Goal: Browse casually

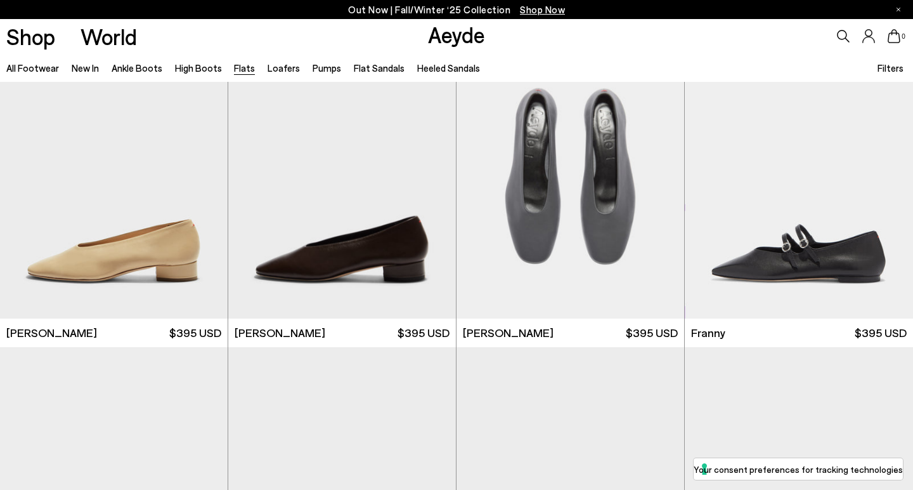
scroll to position [3778, 0]
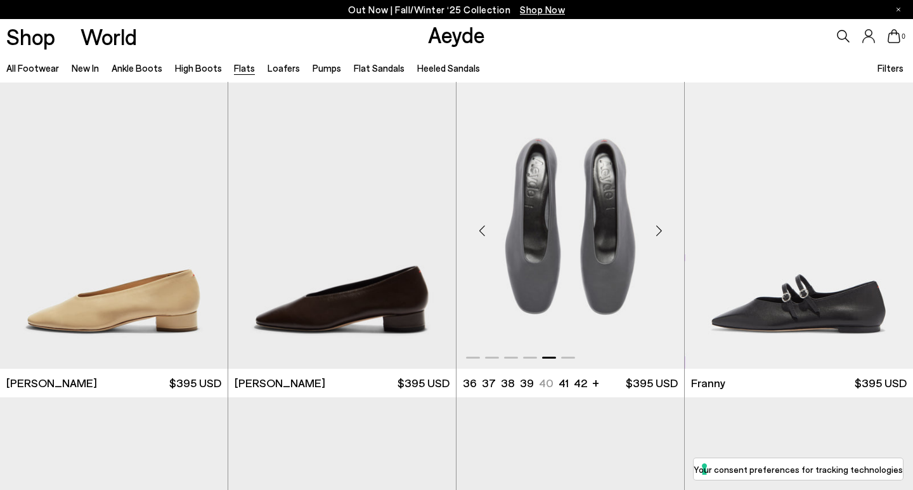
click at [559, 220] on img "5 / 6" at bounding box center [571, 225] width 228 height 286
click at [891, 231] on div "Next slide" at bounding box center [888, 231] width 38 height 38
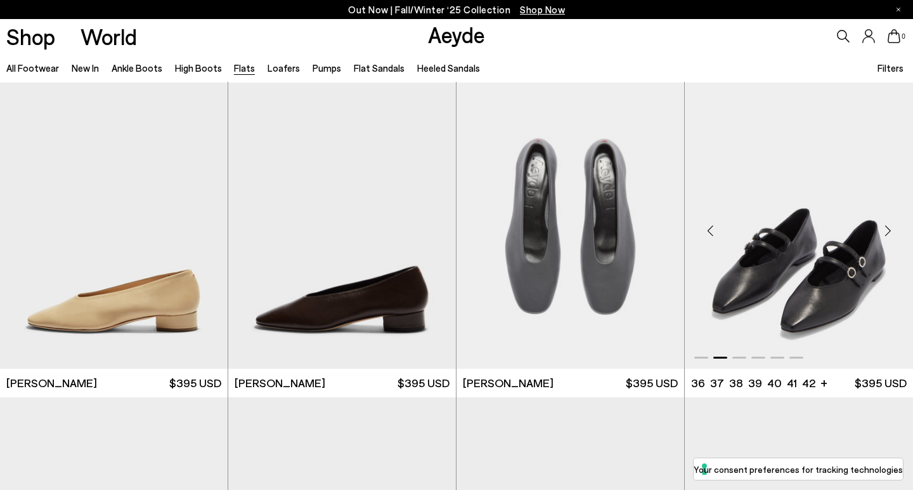
click at [891, 231] on div "Next slide" at bounding box center [888, 231] width 38 height 38
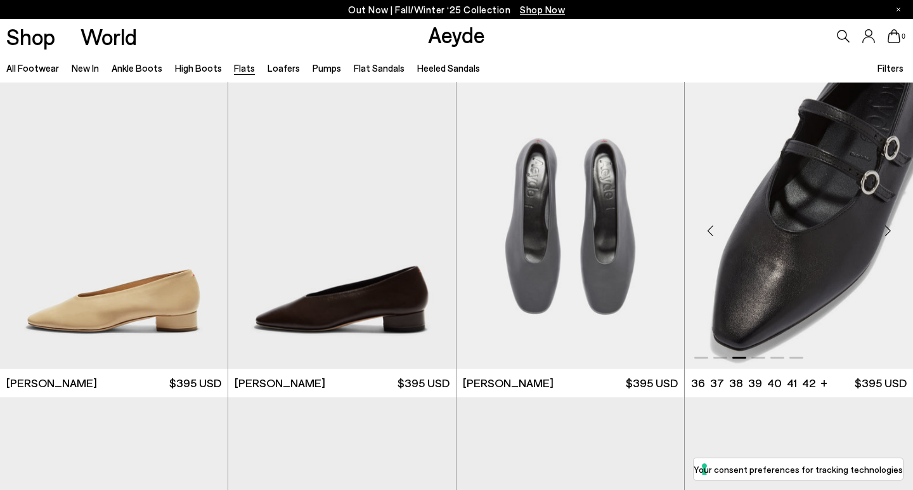
click at [891, 231] on div "Next slide" at bounding box center [888, 231] width 38 height 38
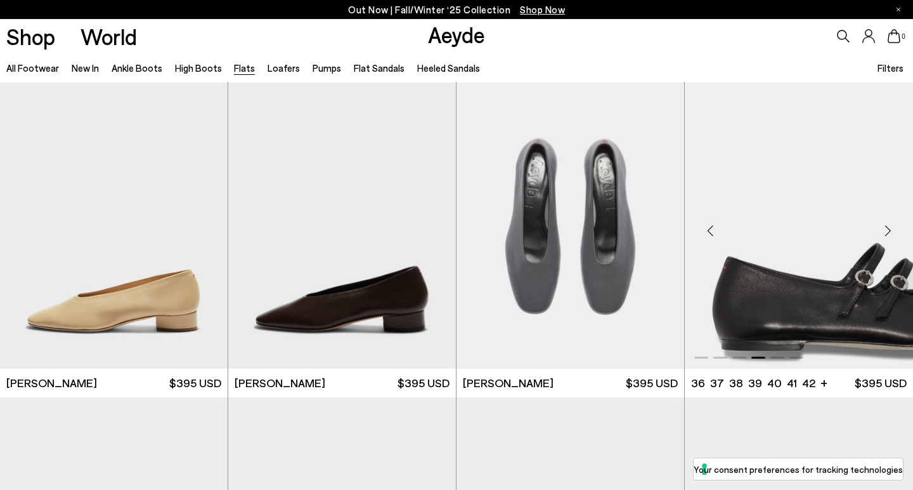
click at [891, 231] on div "Next slide" at bounding box center [888, 231] width 38 height 38
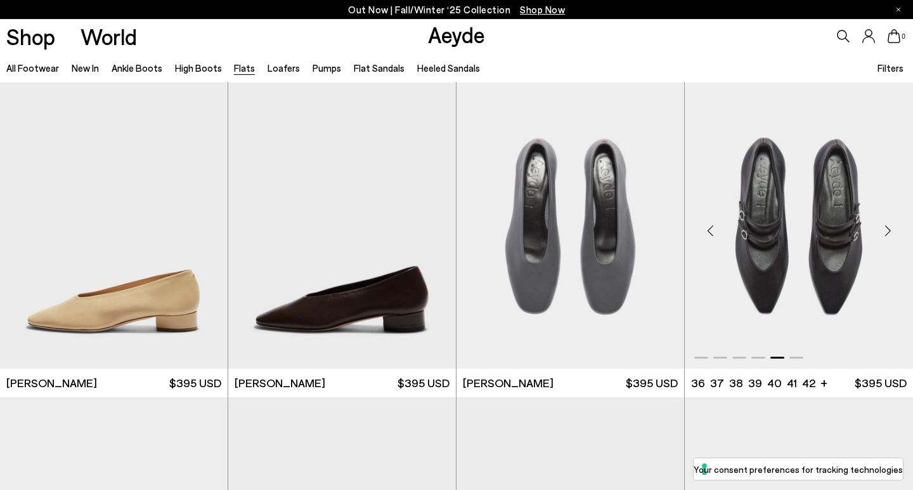
click at [891, 231] on div "Next slide" at bounding box center [888, 231] width 38 height 38
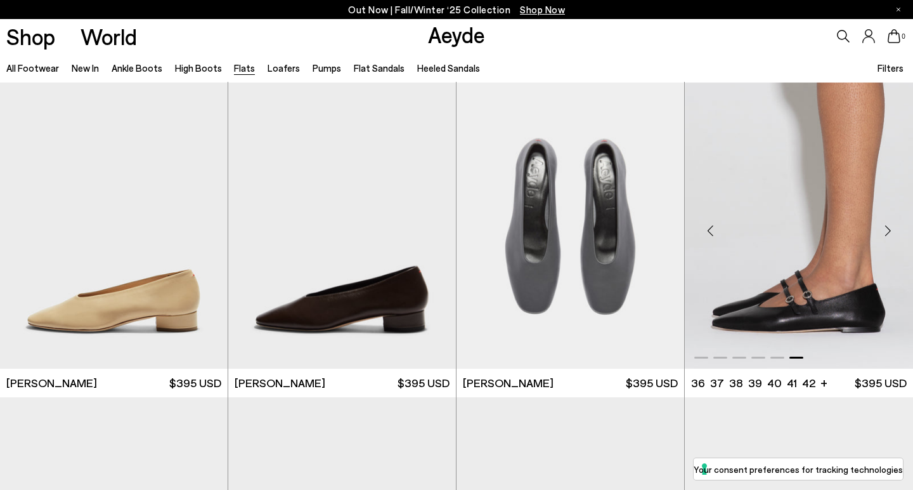
click at [885, 231] on div "Next slide" at bounding box center [888, 231] width 38 height 38
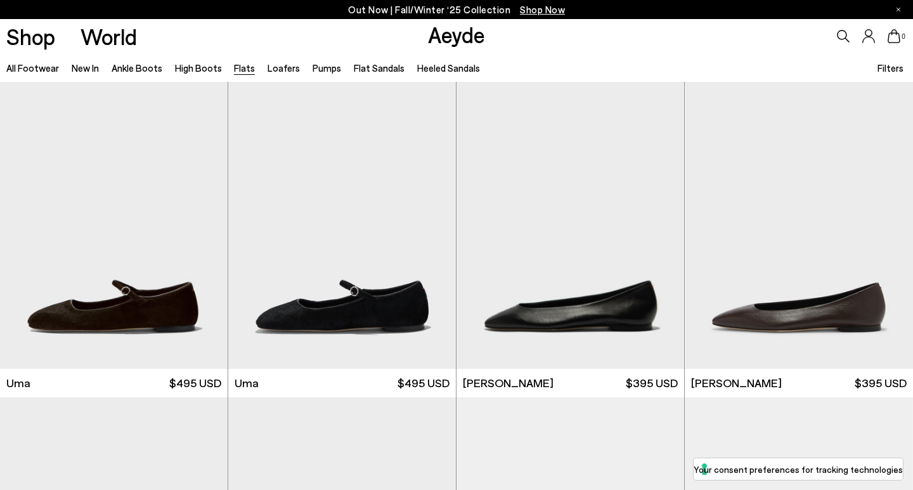
scroll to position [0, 0]
click at [887, 232] on div "Next slide" at bounding box center [888, 230] width 38 height 38
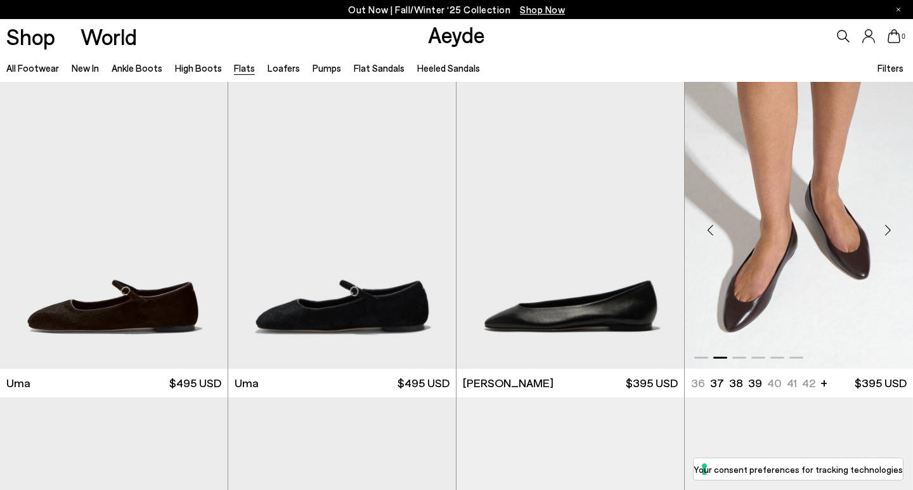
click at [887, 232] on div "Next slide" at bounding box center [888, 230] width 38 height 38
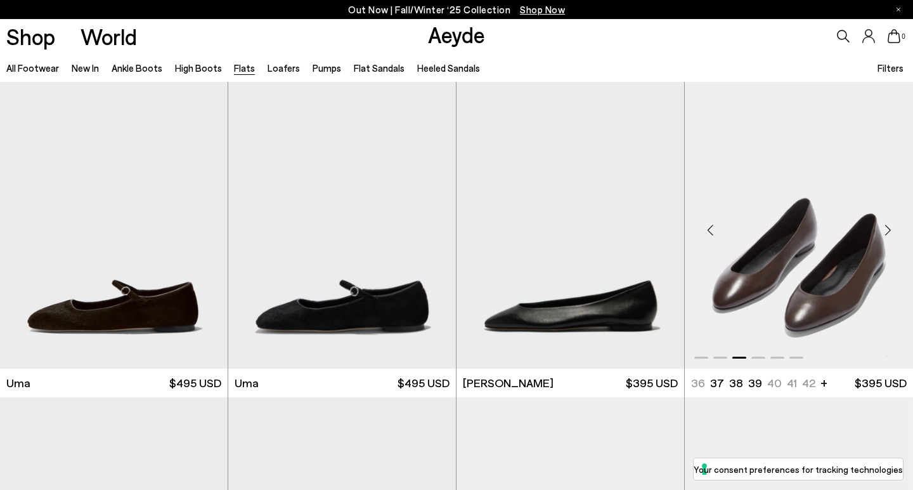
click at [887, 232] on div "Next slide" at bounding box center [888, 230] width 38 height 38
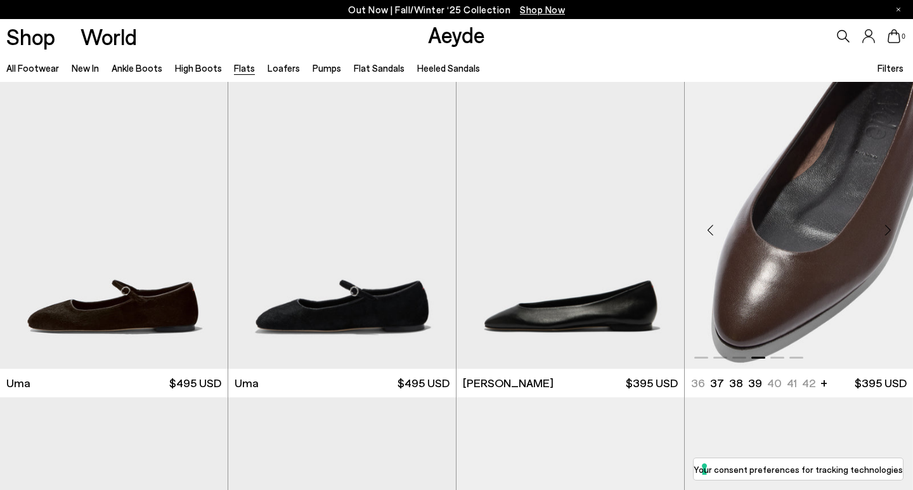
click at [709, 228] on div "Previous slide" at bounding box center [710, 230] width 38 height 38
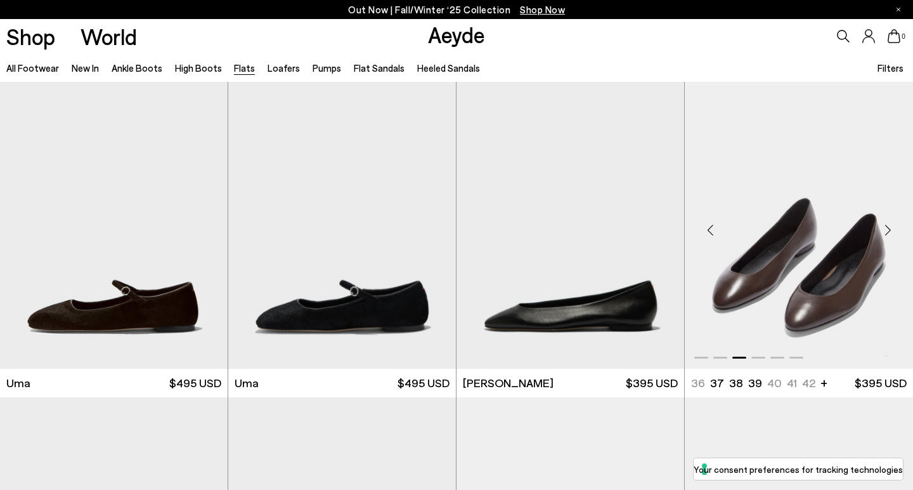
click at [709, 228] on div "Previous slide" at bounding box center [710, 230] width 38 height 38
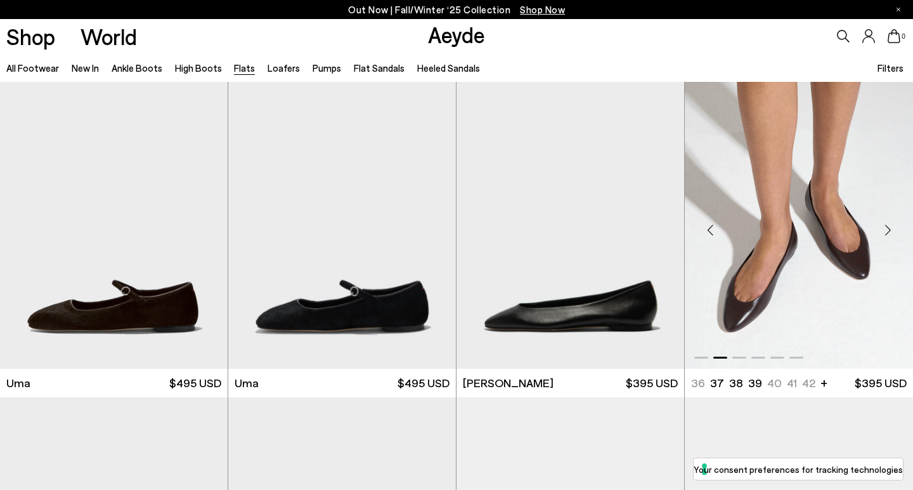
click at [709, 228] on div "Previous slide" at bounding box center [710, 230] width 38 height 38
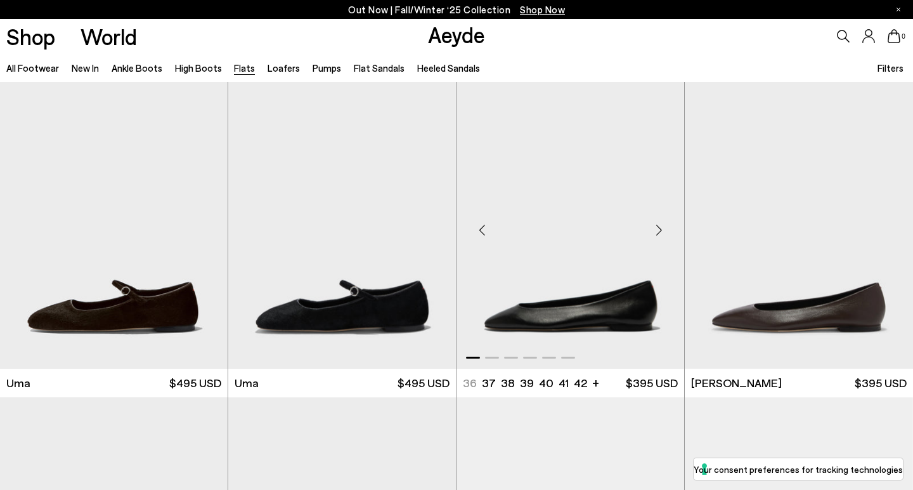
click at [658, 230] on div "Next slide" at bounding box center [659, 230] width 38 height 38
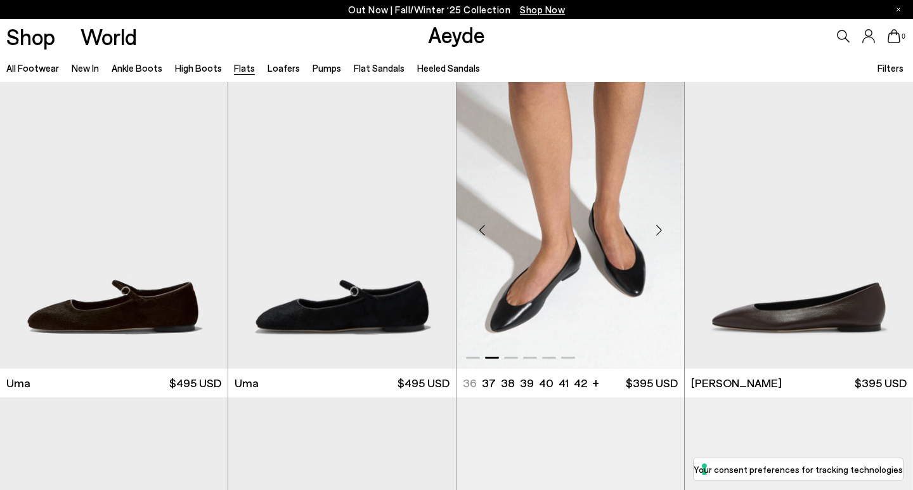
click at [658, 230] on div "Next slide" at bounding box center [659, 230] width 38 height 38
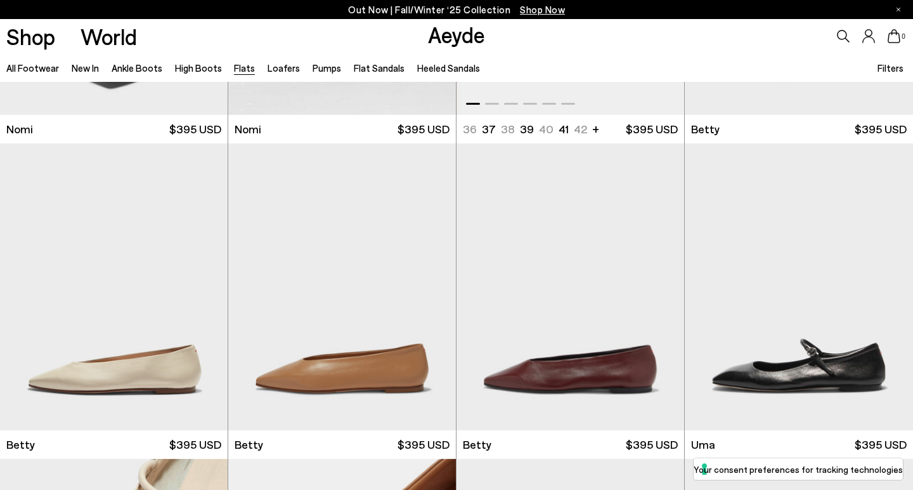
scroll to position [938, 0]
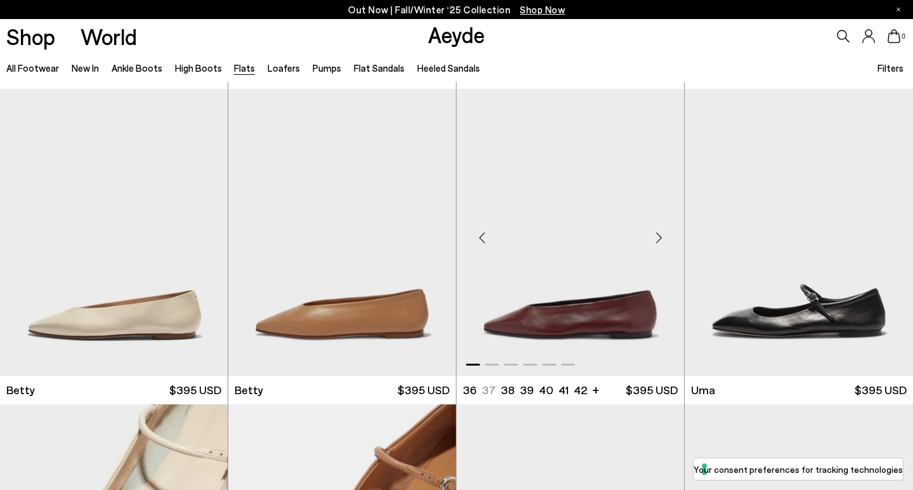
click at [656, 243] on div "Next slide" at bounding box center [659, 237] width 38 height 38
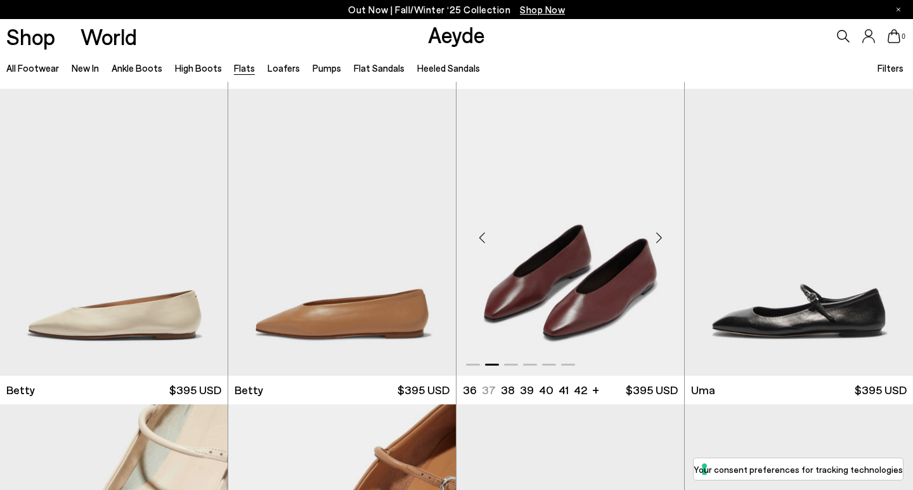
click at [656, 243] on div "Next slide" at bounding box center [659, 237] width 38 height 38
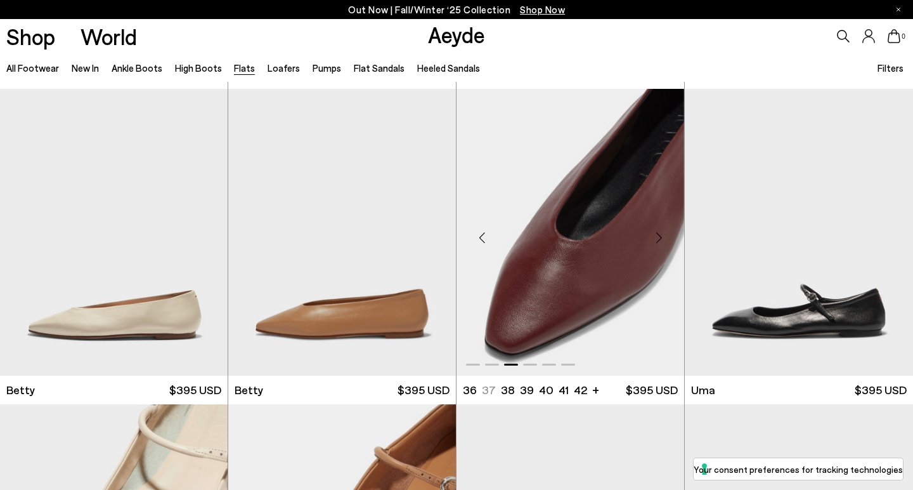
click at [656, 243] on div "Next slide" at bounding box center [659, 237] width 38 height 38
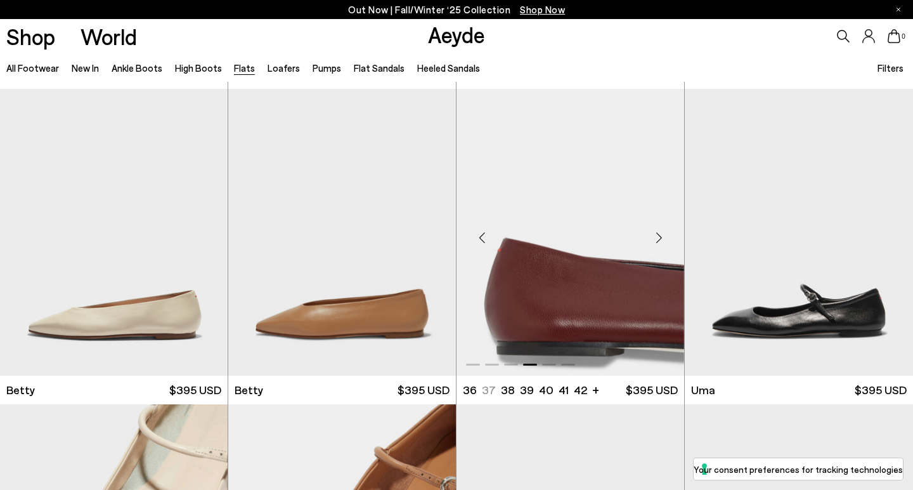
click at [656, 243] on div "Next slide" at bounding box center [659, 237] width 38 height 38
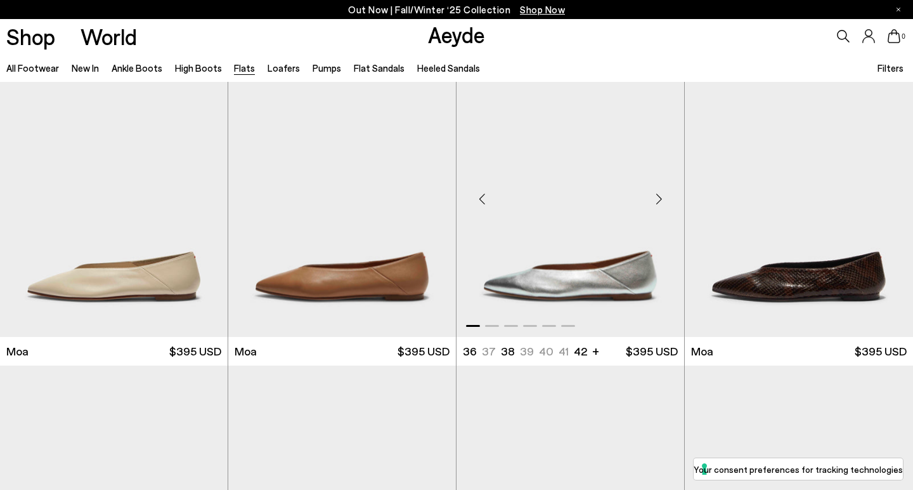
scroll to position [2331, 0]
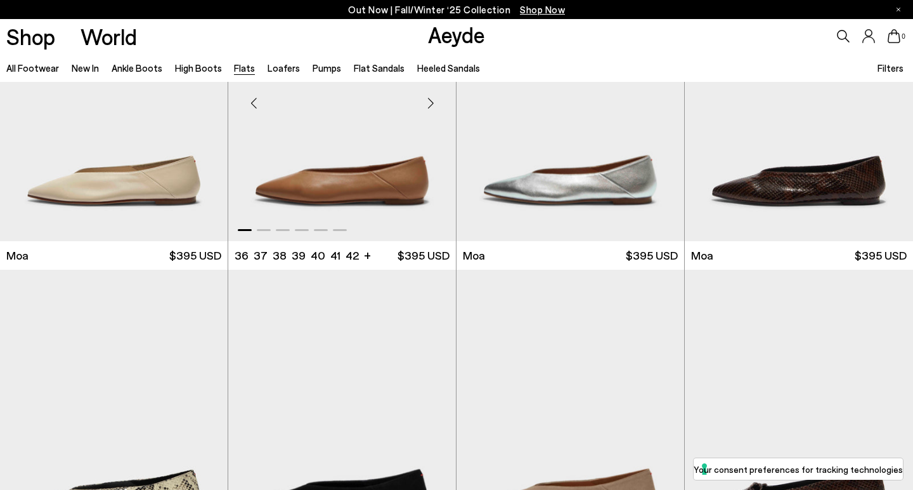
click at [428, 107] on div "Next slide" at bounding box center [431, 103] width 38 height 38
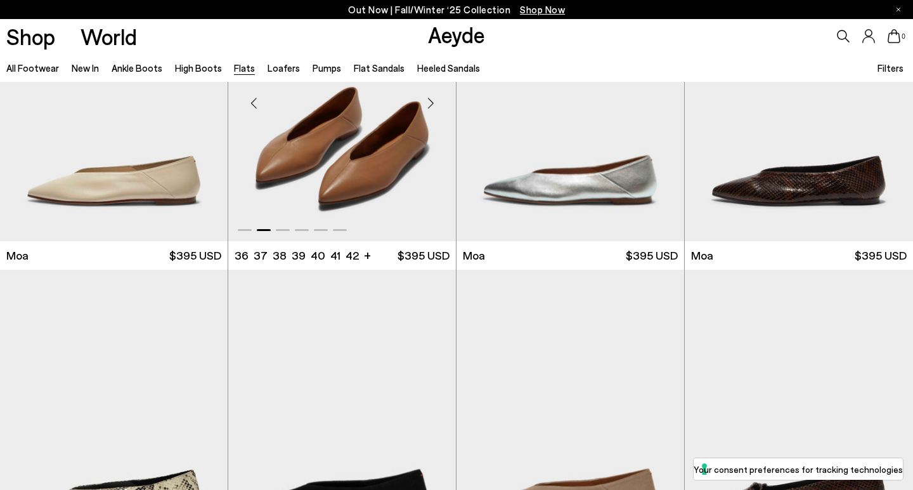
click at [428, 107] on div "Next slide" at bounding box center [431, 103] width 38 height 38
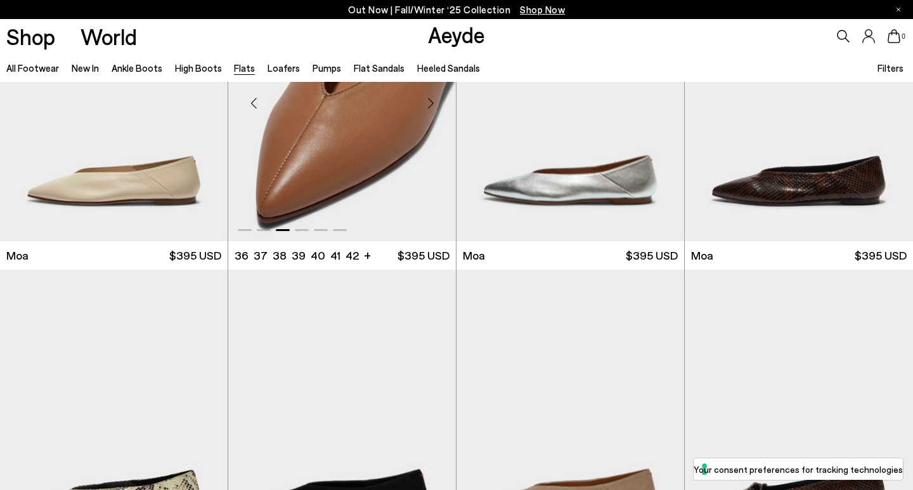
click at [428, 107] on div "Next slide" at bounding box center [431, 103] width 38 height 38
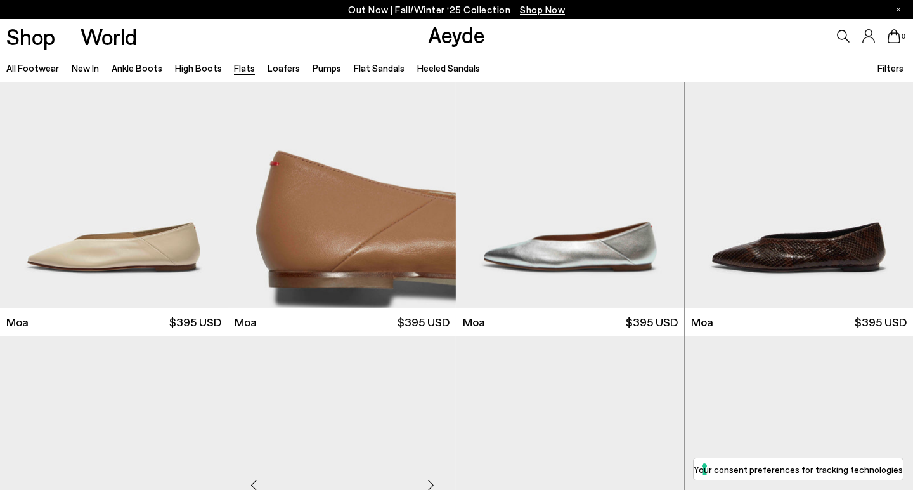
scroll to position [2264, 0]
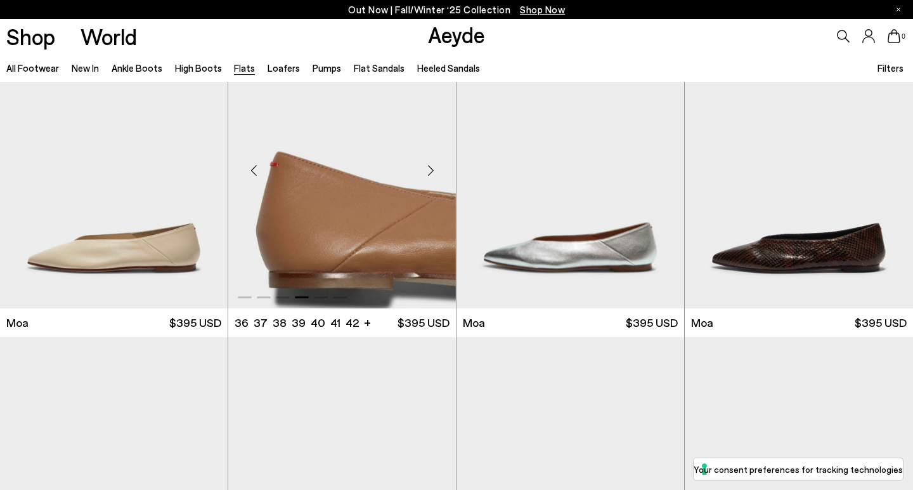
click at [428, 168] on div "Next slide" at bounding box center [431, 171] width 38 height 38
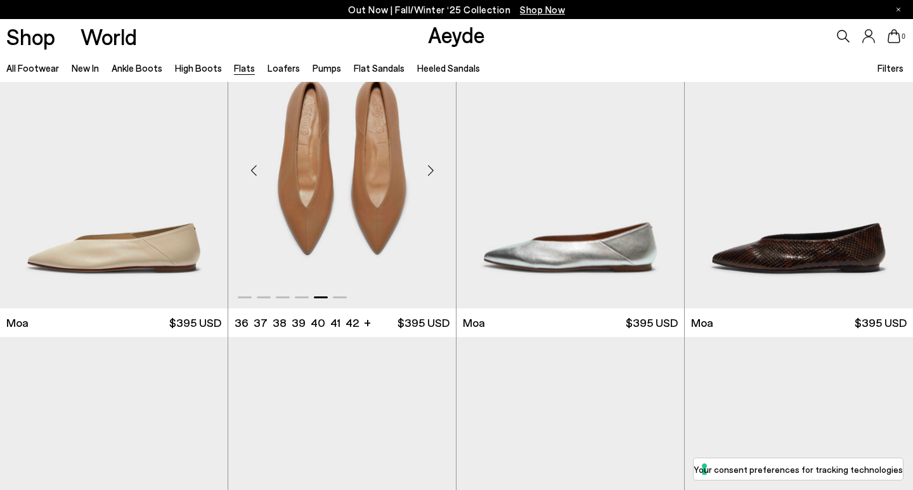
click at [428, 168] on div "Next slide" at bounding box center [431, 171] width 38 height 38
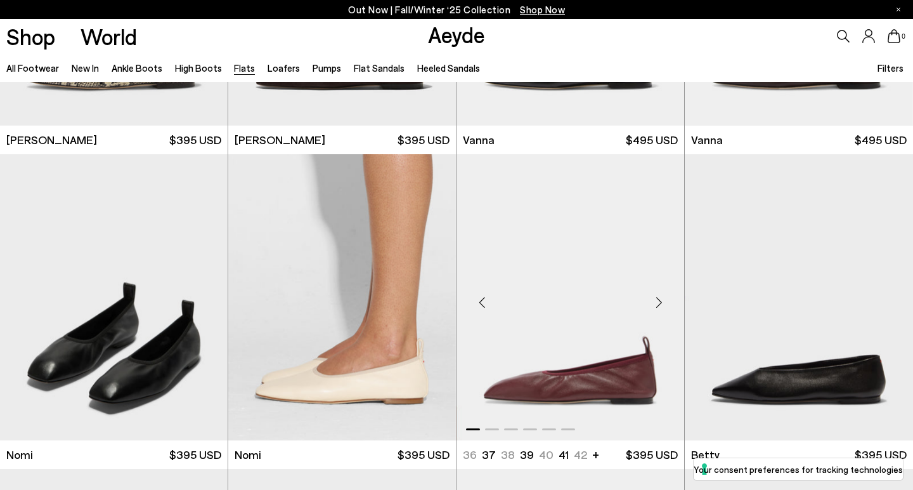
scroll to position [636, 0]
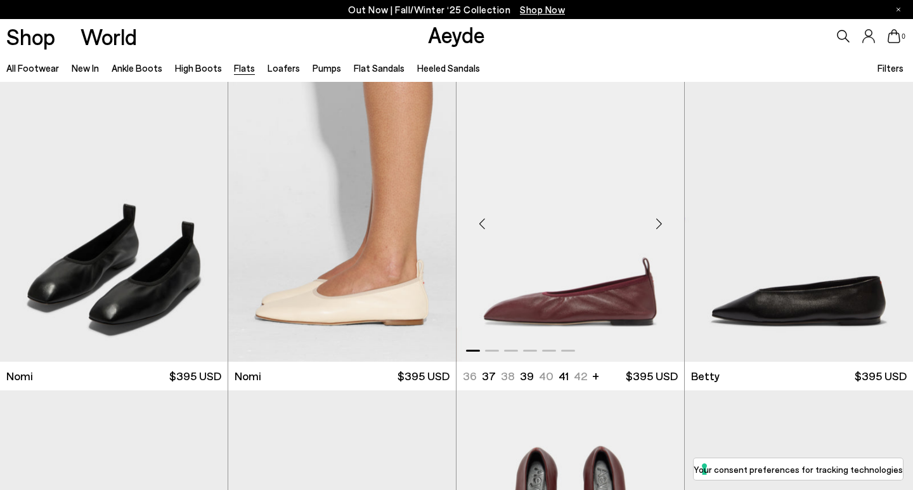
click at [662, 223] on div "Next slide" at bounding box center [659, 224] width 38 height 38
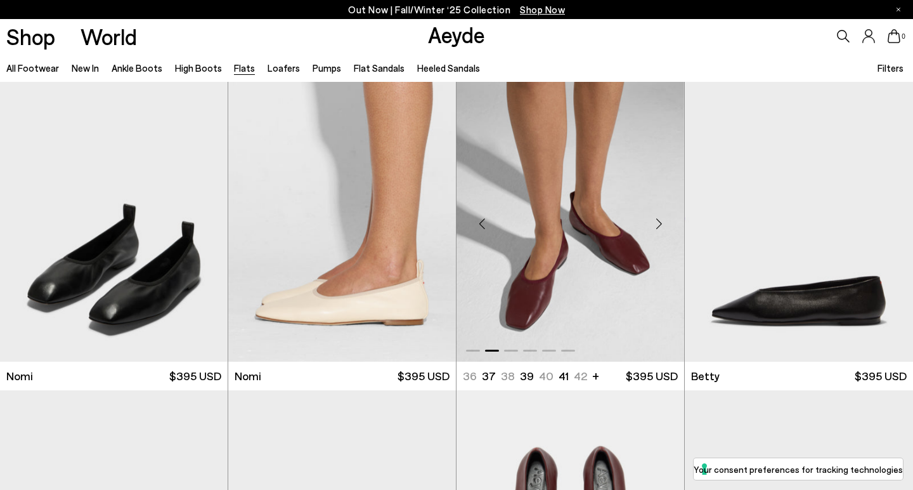
click at [662, 223] on div "Next slide" at bounding box center [659, 224] width 38 height 38
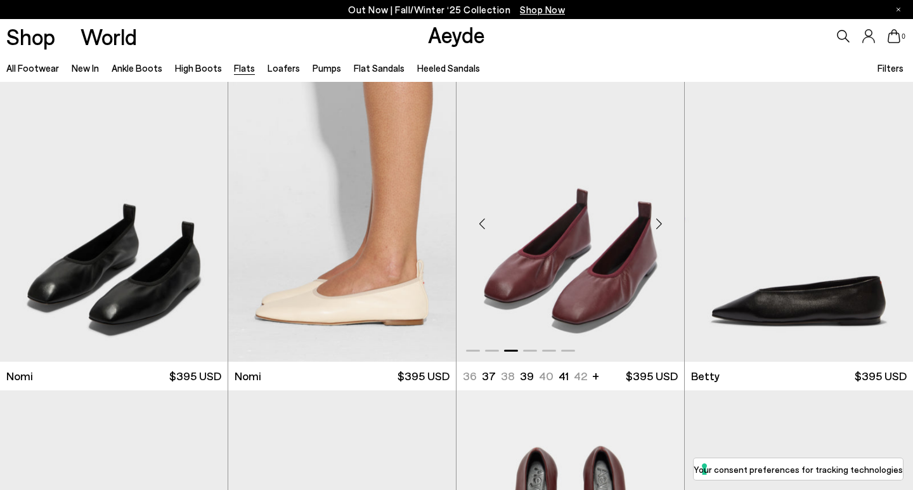
click at [662, 223] on div "Next slide" at bounding box center [659, 224] width 38 height 38
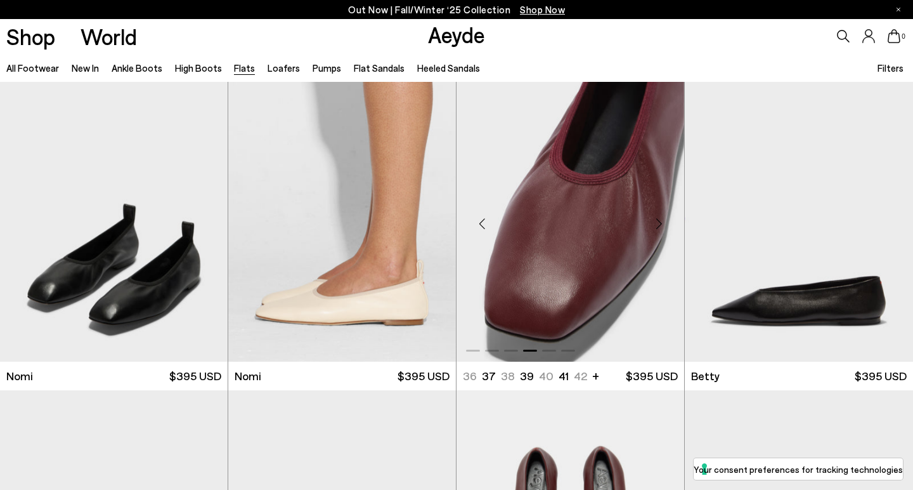
click at [662, 223] on div "Next slide" at bounding box center [659, 224] width 38 height 38
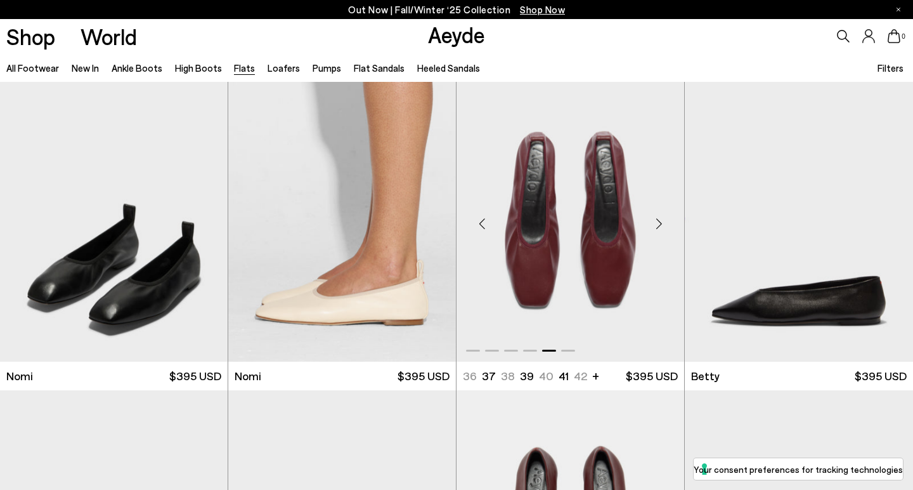
click at [662, 223] on div "Next slide" at bounding box center [659, 224] width 38 height 38
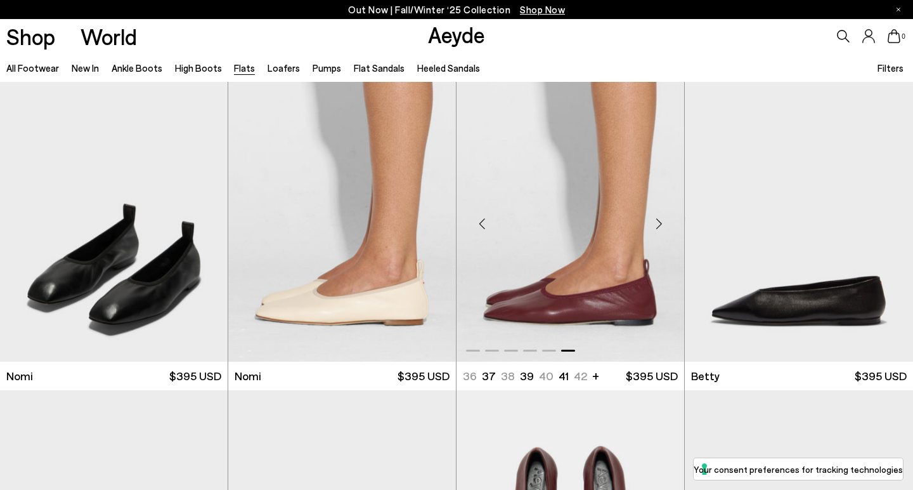
click at [662, 223] on div "Next slide" at bounding box center [659, 224] width 38 height 38
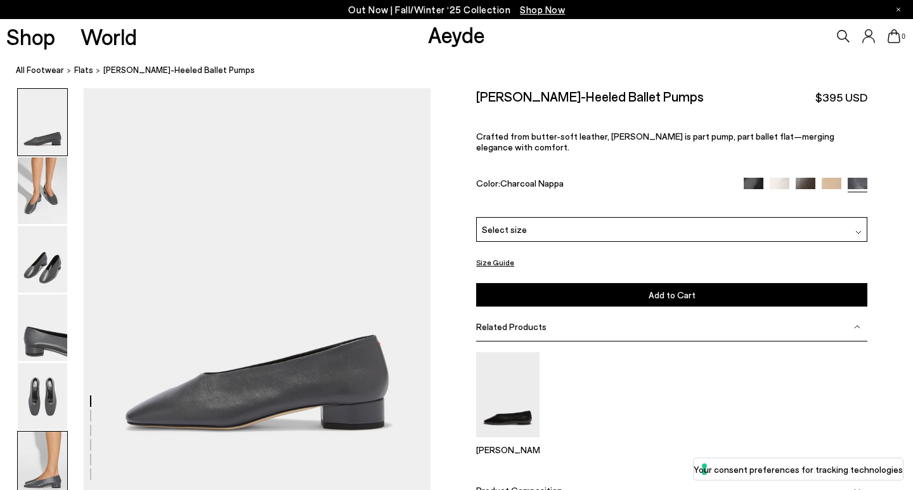
click at [51, 446] on img at bounding box center [42, 464] width 49 height 67
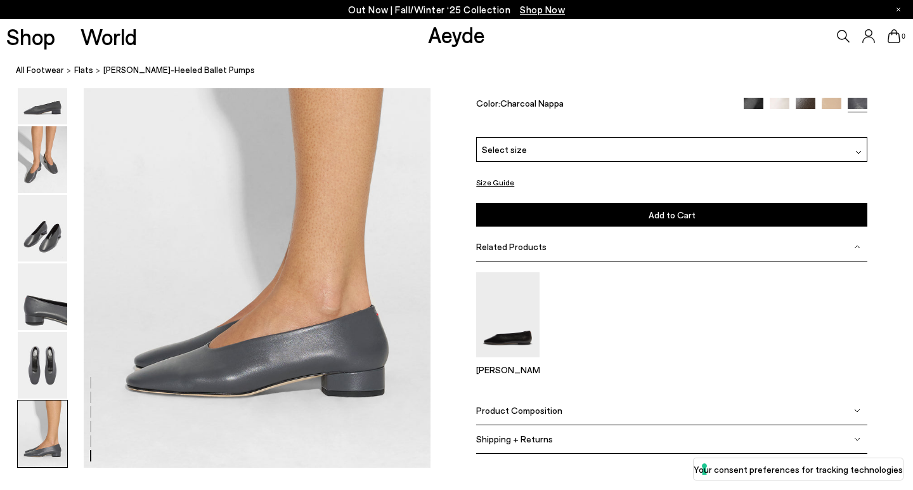
scroll to position [2350, 0]
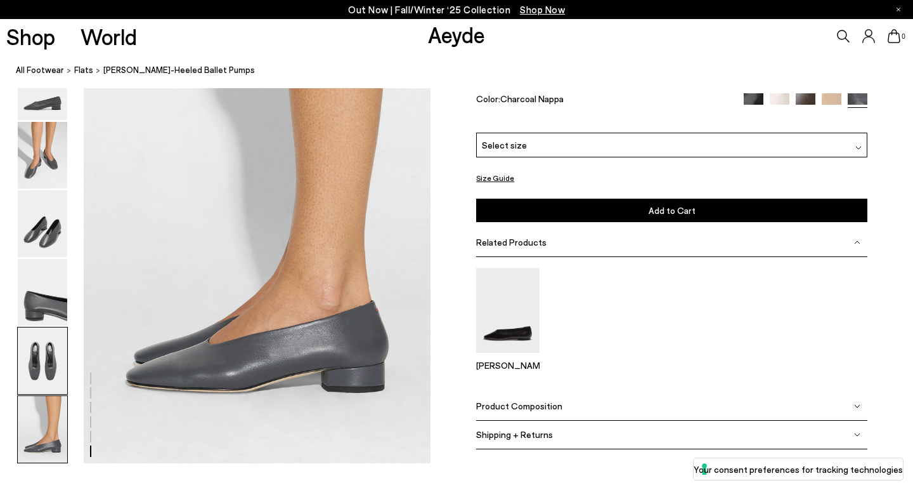
click at [39, 355] on img at bounding box center [42, 360] width 49 height 67
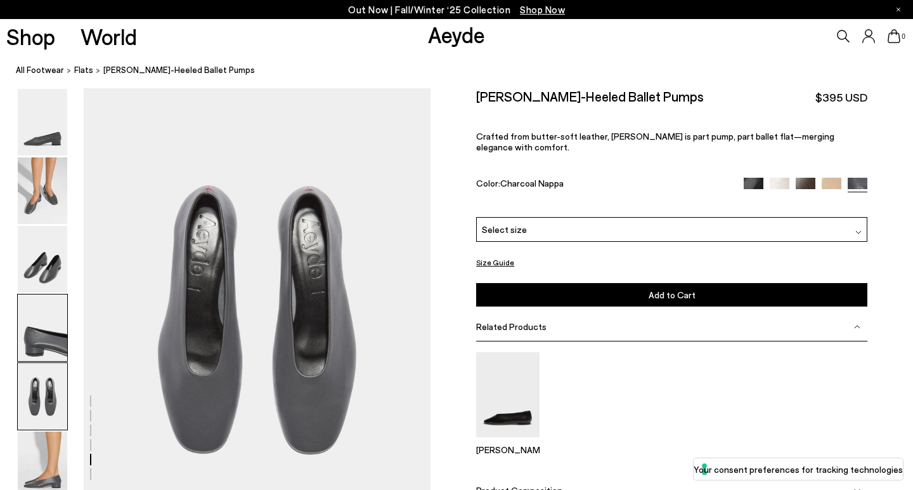
click at [48, 327] on img at bounding box center [42, 327] width 49 height 67
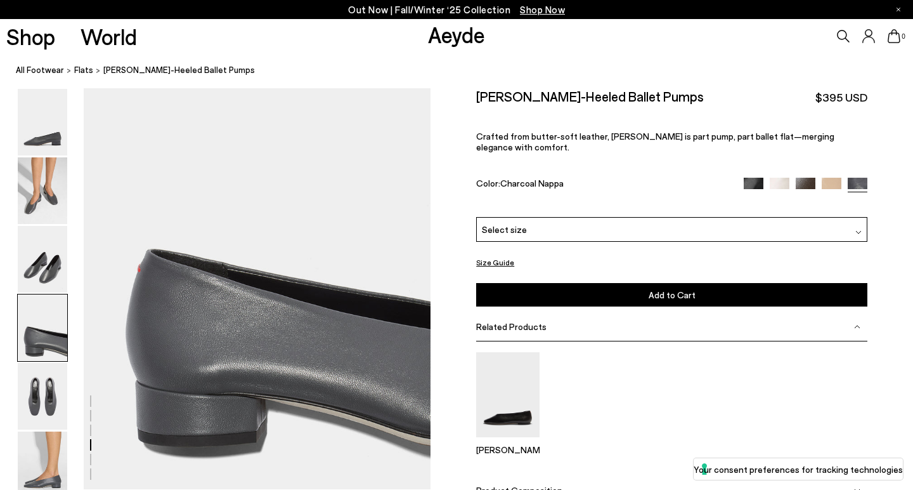
scroll to position [1333, 0]
